Goal: Transaction & Acquisition: Download file/media

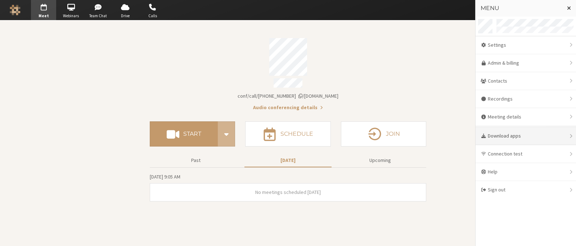
click at [500, 135] on div "Download apps" at bounding box center [525, 136] width 100 height 18
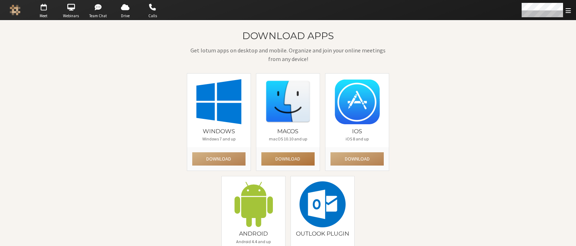
click at [287, 158] on button "Download" at bounding box center [287, 159] width 53 height 13
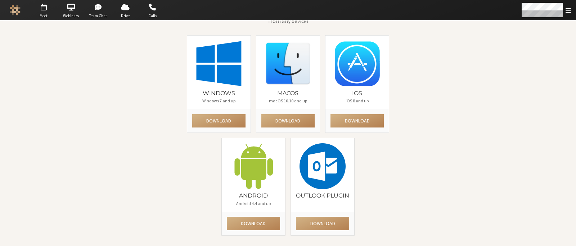
scroll to position [43, 0]
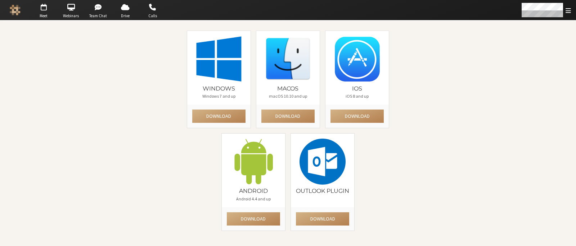
click at [106, 69] on div "Download apps Get Iotum apps on desktop and mobile. Organize and join your onli…" at bounding box center [287, 112] width 415 height 249
